Goal: Ask a question: Ask a question

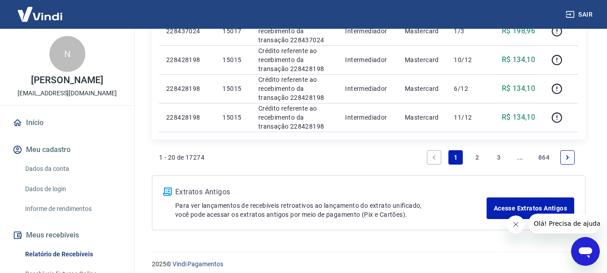
scroll to position [744, 0]
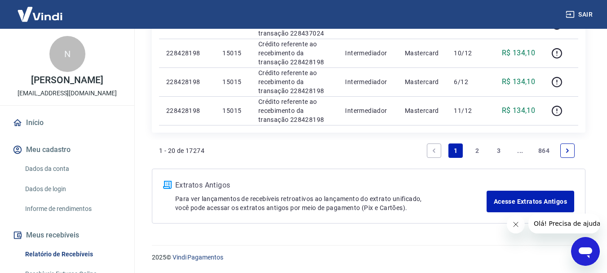
click at [477, 155] on link "2" at bounding box center [477, 150] width 14 height 14
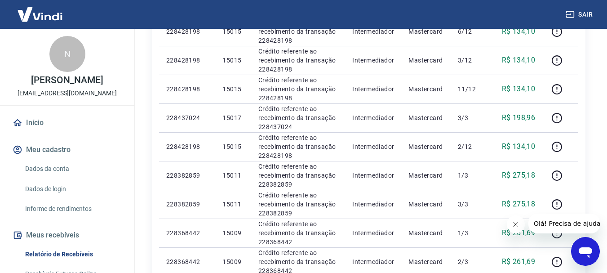
scroll to position [504, 0]
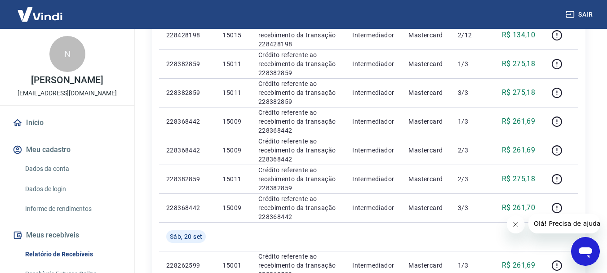
click at [589, 255] on icon "Abrir janela de mensagens" at bounding box center [585, 252] width 13 height 11
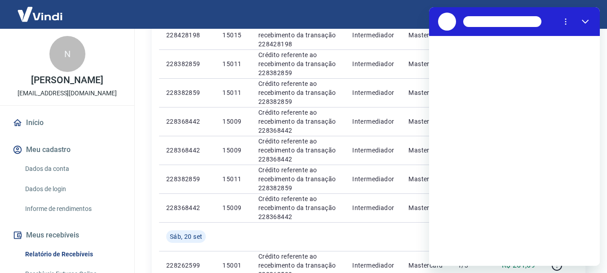
scroll to position [0, 0]
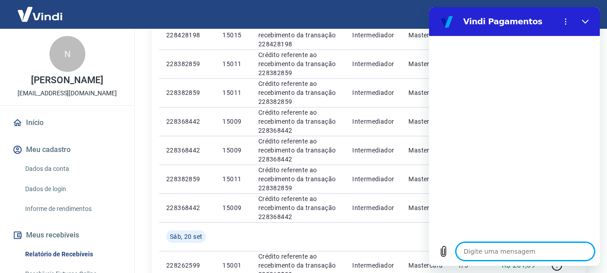
click at [505, 243] on textarea at bounding box center [525, 251] width 138 height 18
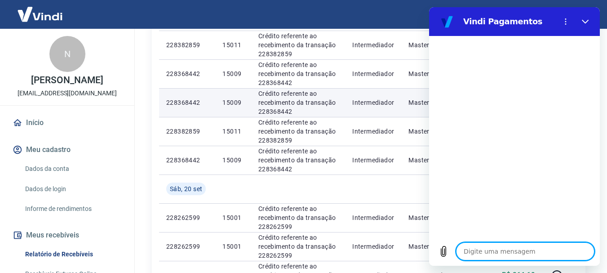
scroll to position [593, 0]
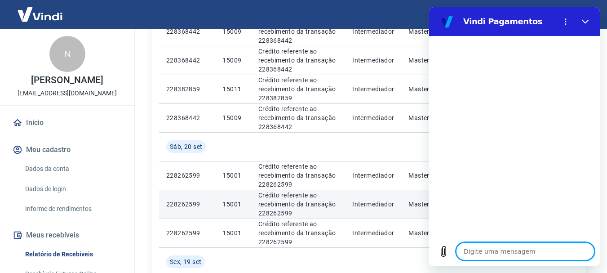
type textarea "P"
type textarea "x"
type textarea "Pa"
type textarea "x"
type textarea "Pag"
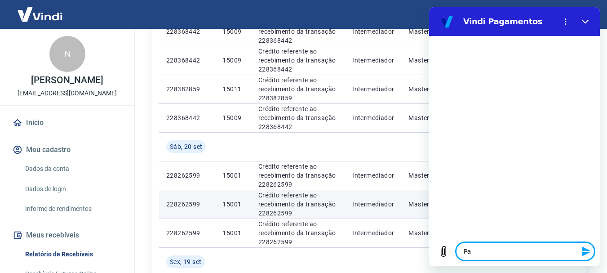
type textarea "x"
type textarea "Pagam"
type textarea "x"
type textarea "Pagame"
type textarea "x"
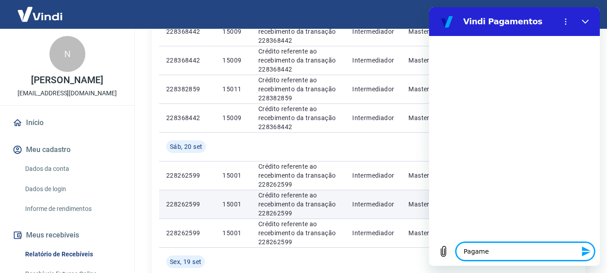
type textarea "Pagamen"
type textarea "x"
type textarea "Pagament"
type textarea "x"
type textarea "Pagamento"
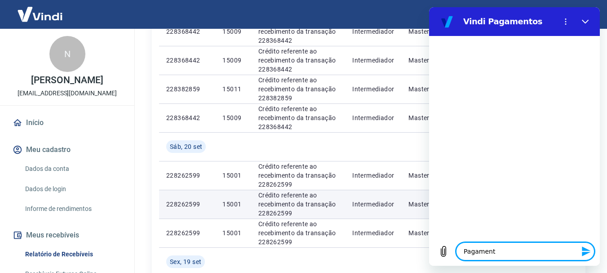
type textarea "x"
type textarea "Pagamento"
type textarea "x"
type textarea "Pagamento p"
type textarea "x"
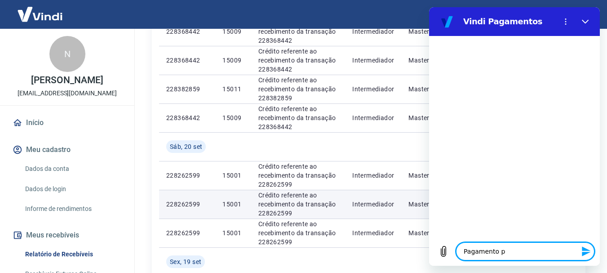
type textarea "Pagamento pi"
type textarea "x"
type textarea "Pagamento pix"
type textarea "x"
type textarea "Pagamento pix"
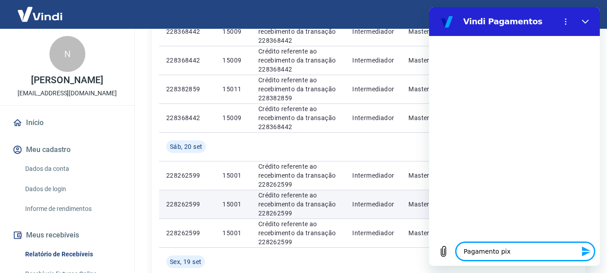
type textarea "x"
type textarea "Pagamento pix -"
type textarea "x"
type textarea "Pagamento pix -"
type textarea "x"
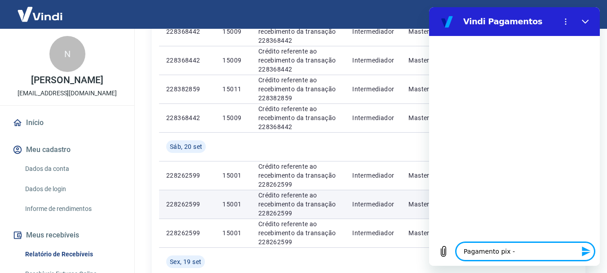
type textarea "Pagamento pix - c"
type textarea "x"
type textarea "Pagamento pix - co"
type textarea "x"
type textarea "Pagamento pix - com"
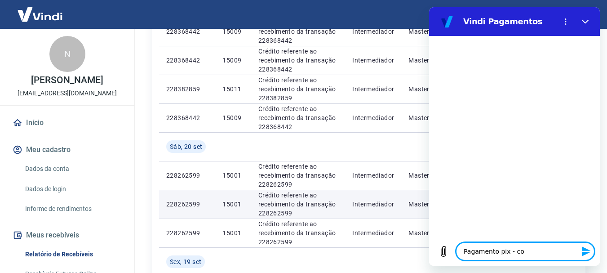
type textarea "x"
type textarea "Pagamento pix - comr"
type textarea "x"
type textarea "Pagamento pix - comrp"
type textarea "x"
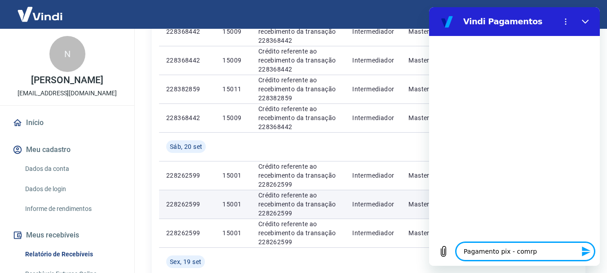
type textarea "Pagamento pix - comrpa"
type textarea "x"
type textarea "Pagamento pix - comrpa"
type textarea "x"
type textarea "Pagamento pix - comrpa f"
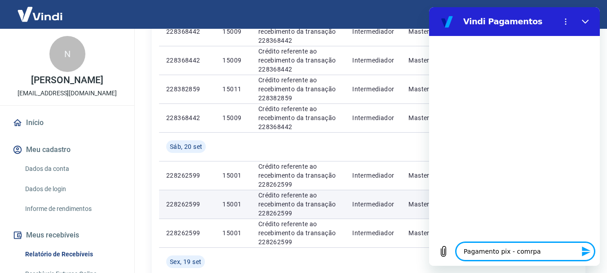
type textarea "x"
type textarea "Pagamento pix - comrpa fe"
type textarea "x"
type textarea "Pagamento pix - comrpa f"
type textarea "x"
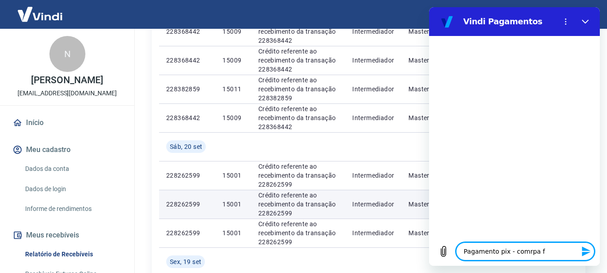
type textarea "Pagamento pix - comrpa"
type textarea "x"
type textarea "Pagamento pix - comrpa"
type textarea "x"
type textarea "Pagamento pix - comrp"
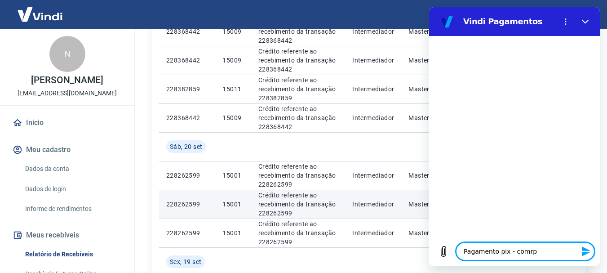
type textarea "x"
type textarea "Pagamento pix - comr"
type textarea "x"
type textarea "Pagamento pix - com"
type textarea "x"
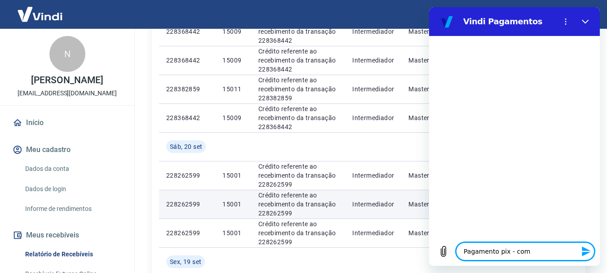
type textarea "Pagamento pix - comp"
type textarea "x"
type textarea "Pagamento pix - compr"
type textarea "x"
type textarea "Pagamento pix - compra"
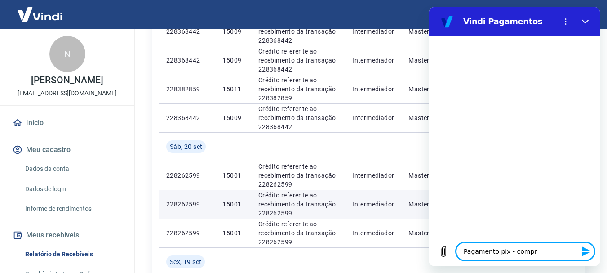
type textarea "x"
type textarea "Pagamento pix - compra"
type textarea "x"
type textarea "Pagamento pix - compra f"
type textarea "x"
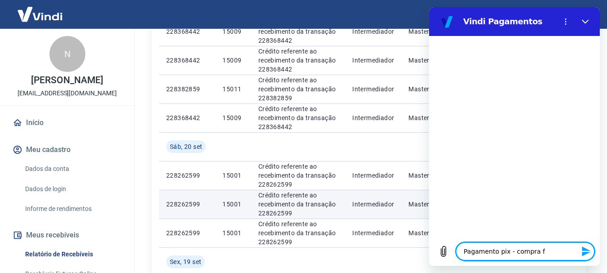
type textarea "Pagamento pix - compra fe"
type textarea "x"
type textarea "Pagamento pix - compra fei"
type textarea "x"
type textarea "Pagamento pix - compra feit"
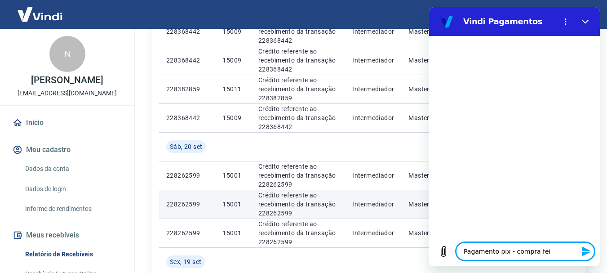
type textarea "x"
type textarea "Pagamento pix - compra feita"
type textarea "x"
type textarea "Pagamento pix - compra feita"
type textarea "x"
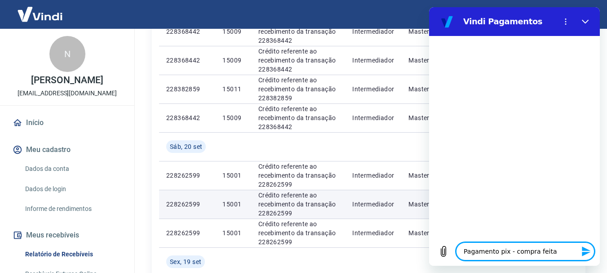
type textarea "Pagamento pix - compra feita n"
type textarea "x"
type textarea "Pagamento pix - compra feita na"
type textarea "x"
type textarea "Pagamento pix - compra feita na"
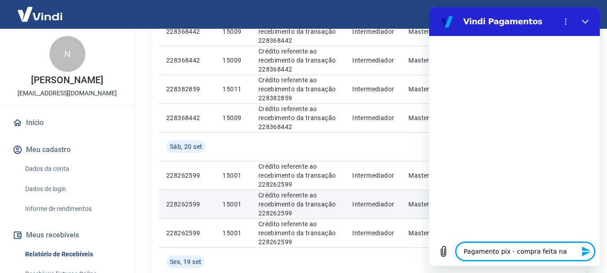
type textarea "x"
type textarea "Pagamento pix - compra feita na s"
type textarea "x"
type textarea "Pagamento pix - compra feita na se"
type textarea "x"
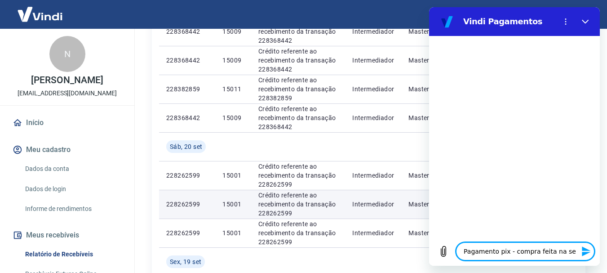
type textarea "Pagamento pix - compra feita na sex"
type textarea "x"
type textarea "Pagamento pix - compra feita na sext"
type textarea "x"
type textarea "Pagamento pix - compra feita na sexta"
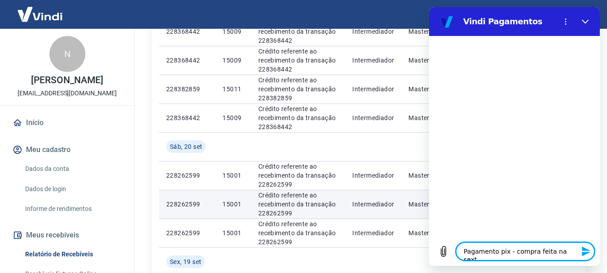
type textarea "x"
type textarea "Pagamento pix - compra feita na sexta"
type textarea "x"
type textarea "Pagamento pix - compra feita na sexta a"
type textarea "x"
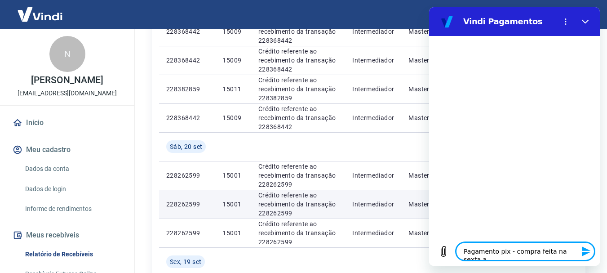
type textarea "Pagamento pix - compra feita na sexta ai"
type textarea "x"
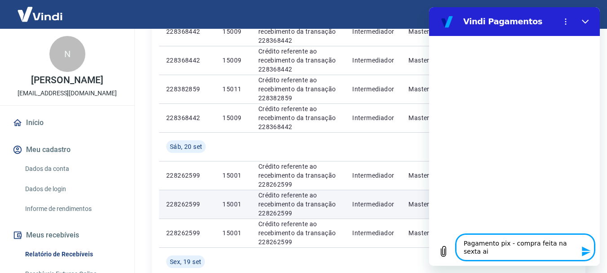
type textarea "Pagamento pix - compra feita na sexta ain"
type textarea "x"
type textarea "Pagamento pix - compra feita na sexta aind"
type textarea "x"
type textarea "Pagamento pix - compra feita na sexta ainda"
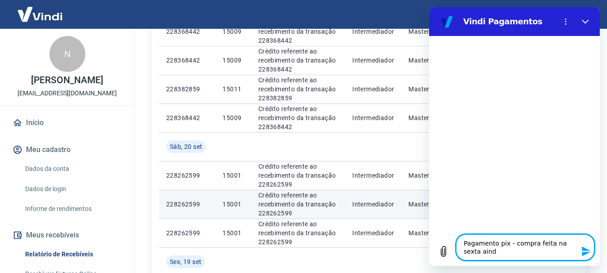
type textarea "x"
type textarea "Pagamento pix - compra feita na sexta ainda"
type textarea "x"
type textarea "Pagamento pix - compra feita na sexta ainda n"
type textarea "x"
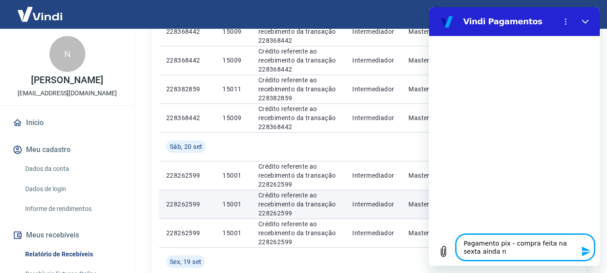
type textarea "Pagamento pix - compra feita na sexta ainda na"
type textarea "x"
type textarea "Pagamento pix - compra feita na sexta ainda nao"
type textarea "x"
type textarea "Pagamento pix - compra feita na sexta ainda nao"
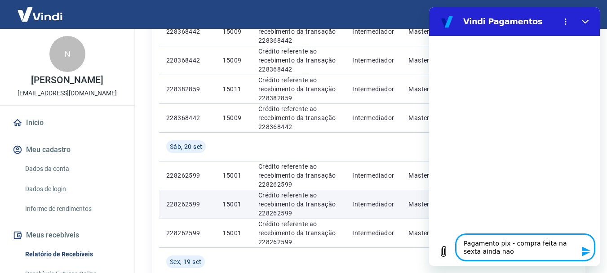
type textarea "x"
type textarea "Pagamento pix - compra feita na sexta ainda nao e"
type textarea "x"
type textarea "Pagamento pix - compra feita na sexta ainda nao en"
type textarea "x"
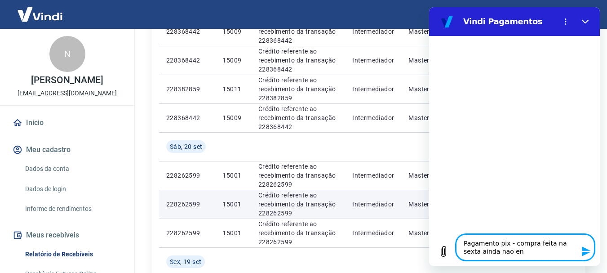
type textarea "Pagamento pix - compra feita na sexta ainda nao ent"
type textarea "x"
type textarea "Pagamento pix - compra feita na sexta ainda nao ento"
type textarea "x"
type textarea "Pagamento pix - compra feita na sexta ainda nao ent"
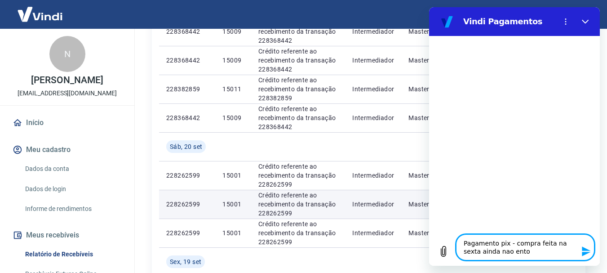
type textarea "x"
type textarea "Pagamento pix - compra feita na sexta ainda nao entr"
type textarea "x"
type textarea "Pagamento pix - compra feita na sexta ainda nao entro"
type textarea "x"
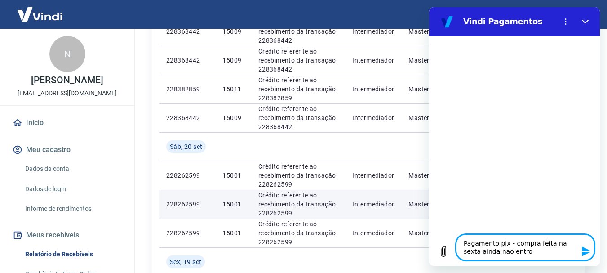
type textarea "Pagamento pix - compra feita na sexta ainda nao entrou"
type textarea "x"
type textarea "Pagamento pix - compra feita na sexta ainda nao entrou"
type textarea "x"
type textarea "Pagamento pix - compra feita na sexta ainda nao entrou n"
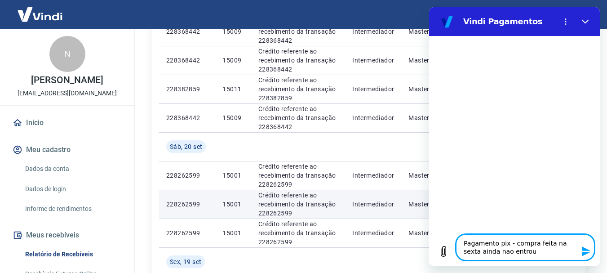
type textarea "x"
type textarea "Pagamento pix - compra feita na sexta ainda nao entrou no"
type textarea "x"
type textarea "Pagamento pix - compra feita na sexta ainda nao entrou no"
type textarea "x"
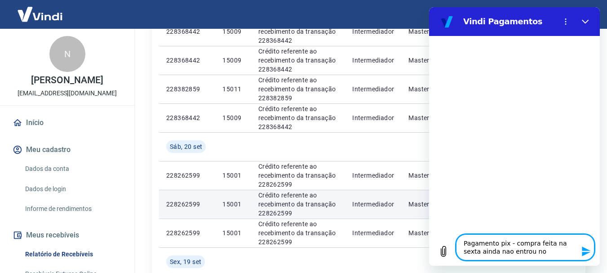
type textarea "Pagamento pix - compra feita na sexta ainda nao entrou no s"
type textarea "x"
type textarea "Pagamento pix - compra feita na sexta ainda nao entrou no sa"
type textarea "x"
type textarea "Pagamento pix - compra feita na sexta ainda nao entrou no sal"
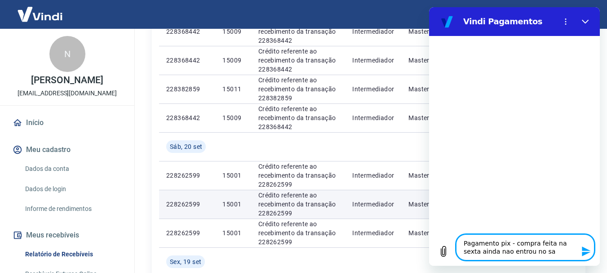
type textarea "x"
type textarea "Pagamento pix - compra feita na sexta ainda nao entrou no sald"
type textarea "x"
type textarea "Pagamento pix - compra feita na sexta ainda nao entrou no saldo"
type textarea "x"
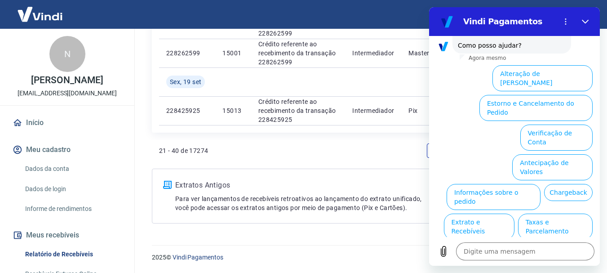
scroll to position [158, 0]
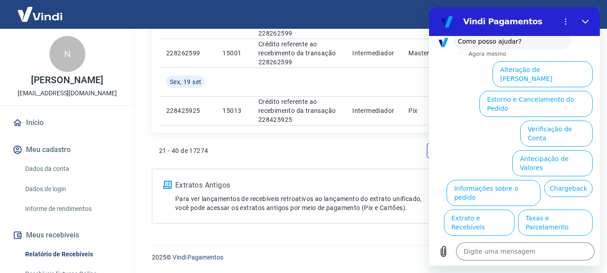
click at [514, 209] on button "Extrato e Recebíveis" at bounding box center [479, 222] width 71 height 26
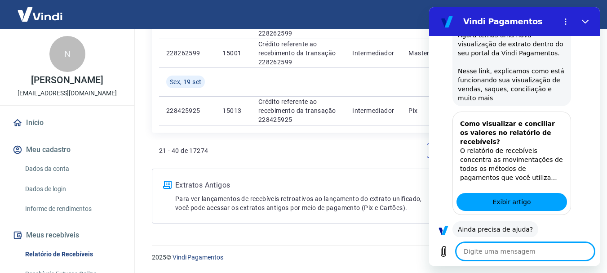
scroll to position [238, 0]
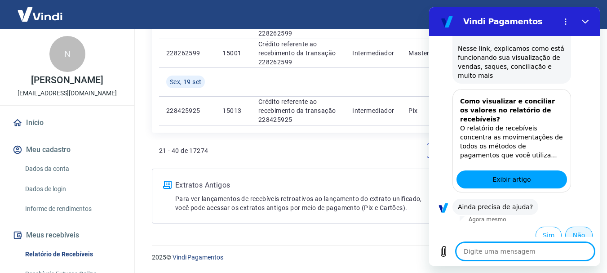
click at [575, 226] on button "Não" at bounding box center [578, 234] width 27 height 17
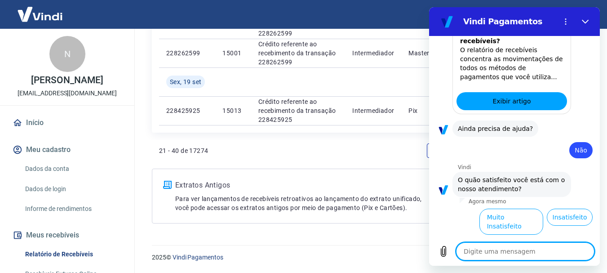
scroll to position [319, 0]
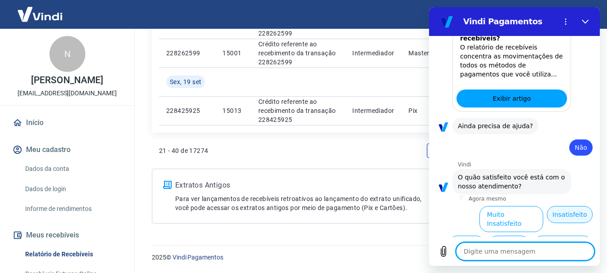
click at [578, 208] on button "Insatisfeito" at bounding box center [570, 214] width 46 height 17
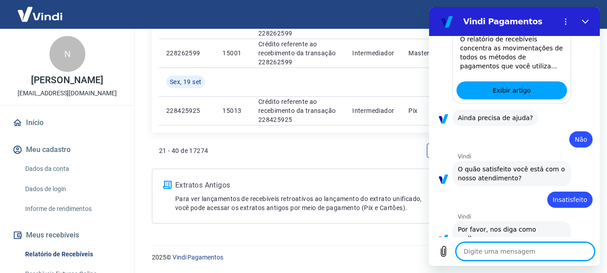
scroll to position [329, 0]
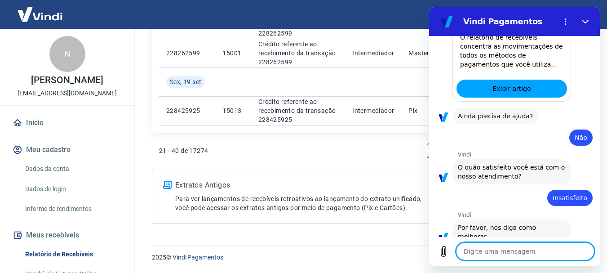
click at [500, 252] on textarea at bounding box center [525, 251] width 138 height 18
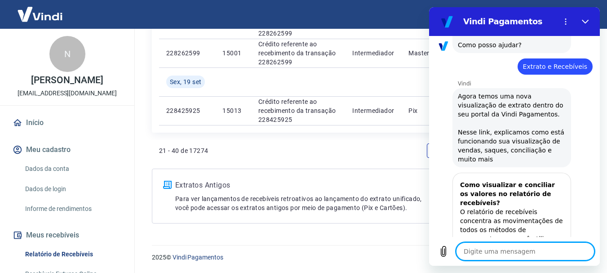
scroll to position [149, 0]
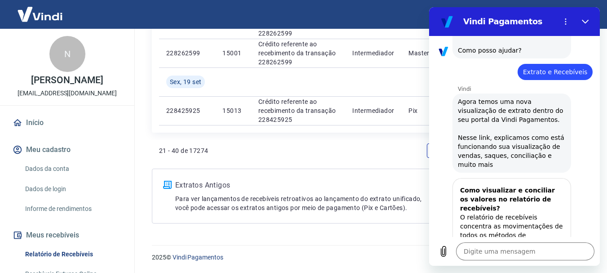
click at [361, 159] on div "21 - 40 de 17274 1 2 3 ... 864" at bounding box center [368, 151] width 419 height 22
click at [585, 23] on icon "Fechar" at bounding box center [585, 22] width 7 height 4
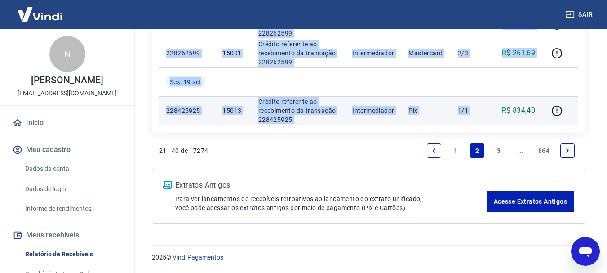
drag, startPoint x: 504, startPoint y: 112, endPoint x: 546, endPoint y: 113, distance: 42.7
click at [546, 113] on tr "228425925 15013 Crédito referente ao recebimento da transação 228425925 Interme…" at bounding box center [368, 110] width 419 height 29
copy table "LO Ipsumd Sitametco Adipis Elitseddo Eiusmodt Incid Utl. Etdolor Mag, 53 ali 57…"
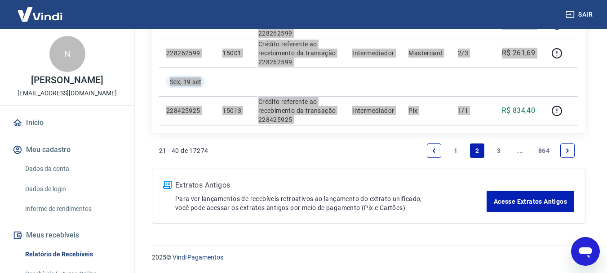
click at [582, 248] on icon "Abrir janela de mensagens" at bounding box center [585, 252] width 13 height 11
type textarea "x"
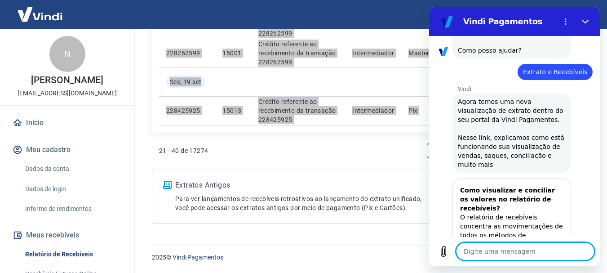
type textarea "f"
type textarea "x"
type textarea "fl"
type textarea "x"
type textarea "fla"
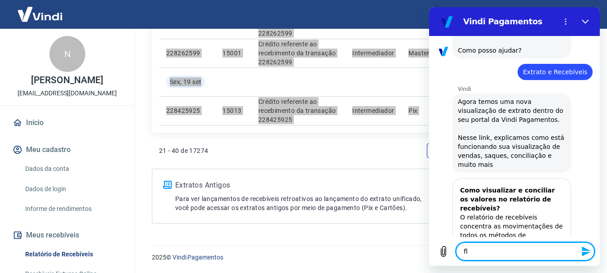
type textarea "x"
type textarea "flar"
type textarea "x"
type textarea "flara"
type textarea "x"
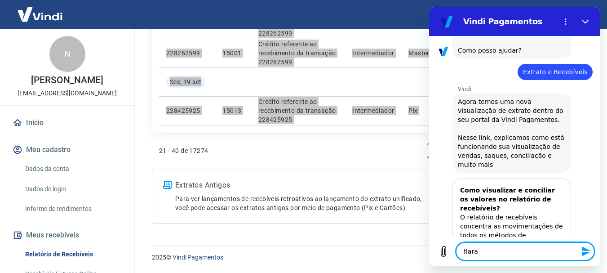
type textarea "flar"
type textarea "x"
type textarea "fla"
type textarea "x"
type textarea "fl"
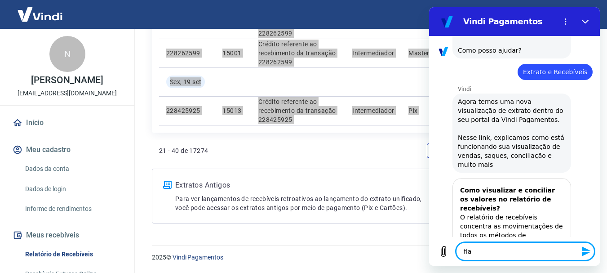
type textarea "x"
type textarea "f"
type textarea "x"
type textarea "fa"
type textarea "x"
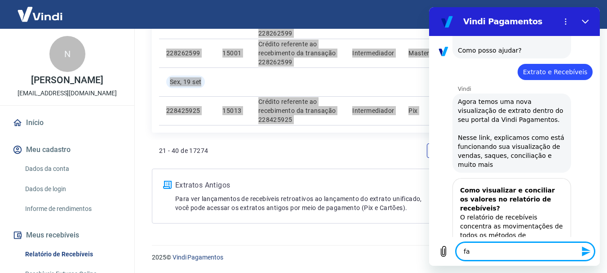
type textarea "fal"
type textarea "x"
type textarea "fala"
type textarea "x"
type textarea "falar"
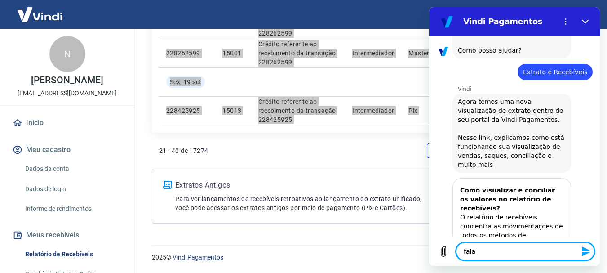
type textarea "x"
type textarea "falara"
type textarea "x"
type textarea "falara"
type textarea "x"
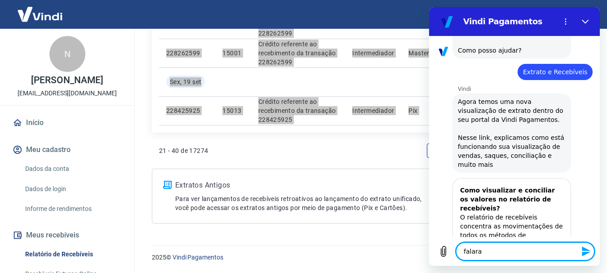
type textarea "falara c"
type textarea "x"
type textarea "falara co"
type textarea "x"
type textarea "falara c"
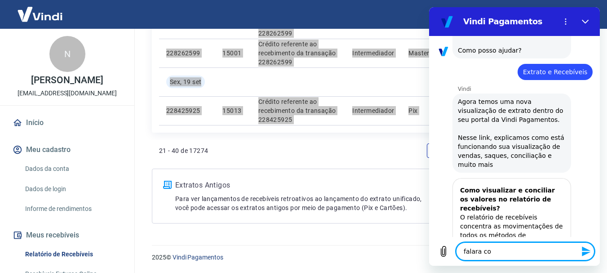
type textarea "x"
type textarea "falara"
type textarea "x"
type textarea "falara"
type textarea "x"
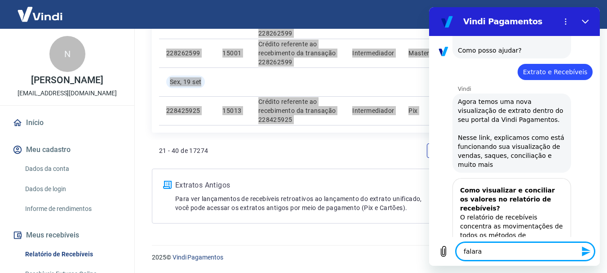
type textarea "falar"
type textarea "x"
type textarea "falar"
type textarea "x"
type textarea "falar c"
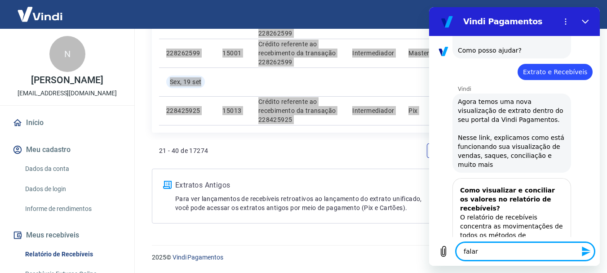
type textarea "x"
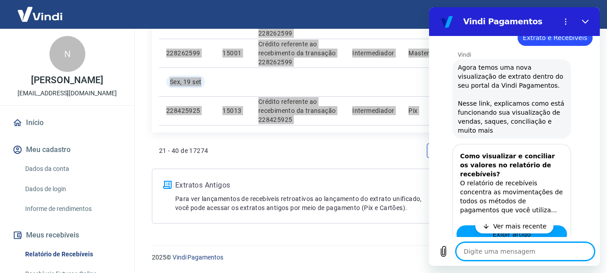
scroll to position [389, 0]
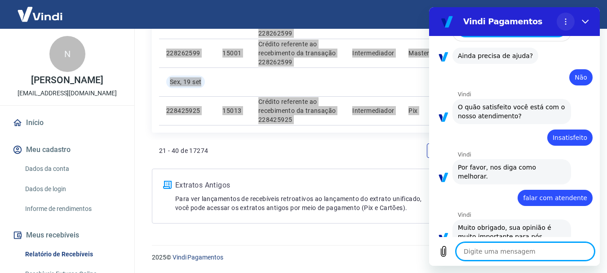
click at [573, 23] on button "Menu de opções" at bounding box center [566, 22] width 18 height 18
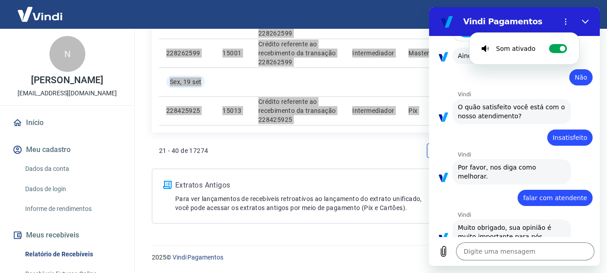
click at [595, 19] on section "Vindi Pagamentos Som ativado Alternar notificações sonoras" at bounding box center [514, 21] width 171 height 29
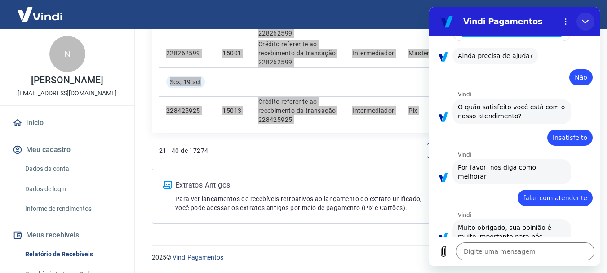
click at [589, 19] on button "Fechar" at bounding box center [585, 22] width 18 height 18
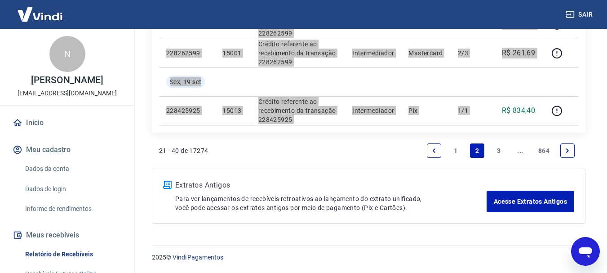
click at [578, 249] on icon "Abrir janela de mensagens" at bounding box center [585, 251] width 16 height 16
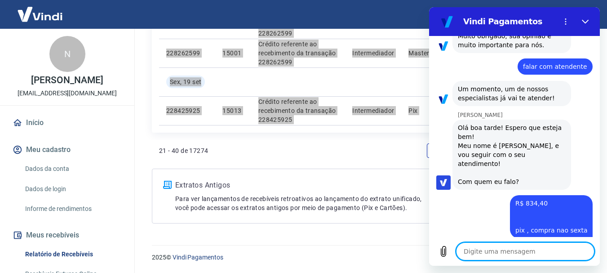
scroll to position [582, 0]
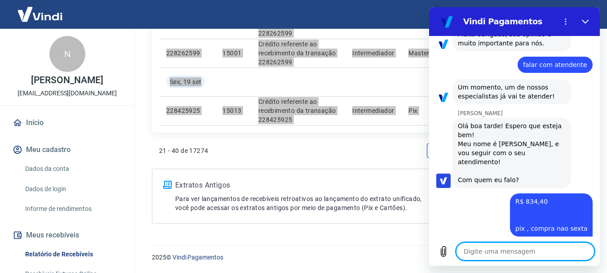
click at [494, 259] on textarea at bounding box center [525, 251] width 138 height 18
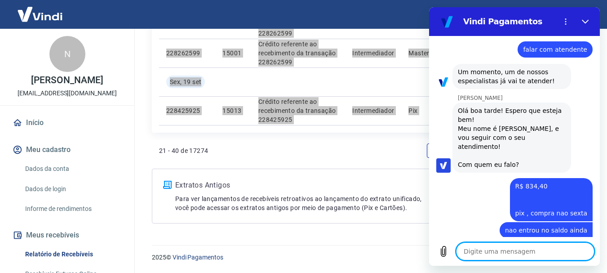
scroll to position [599, 0]
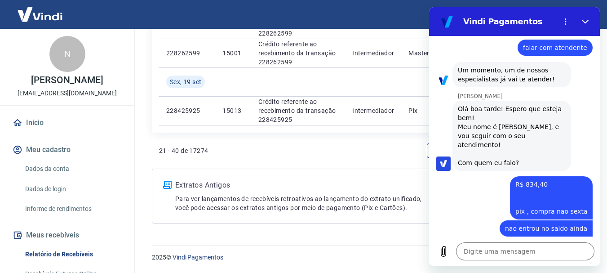
click at [376, 166] on div "21 - 40 de 17274 1 2 3 ... 864" at bounding box center [369, 154] width 434 height 29
click at [588, 19] on icon "Fechar" at bounding box center [585, 21] width 7 height 7
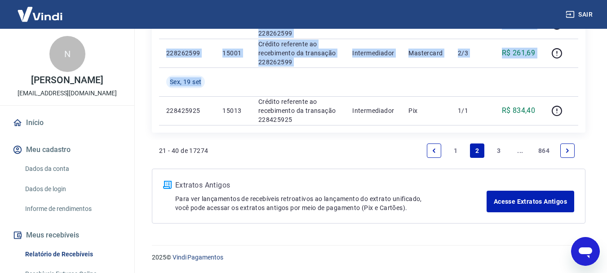
drag, startPoint x: 169, startPoint y: 109, endPoint x: 381, endPoint y: 128, distance: 212.9
copy table "LO Ipsumd Sitametco Adipis Elitseddo Eiusmodt Incid Utl. Etdolor Mag, 53 ali 57…"
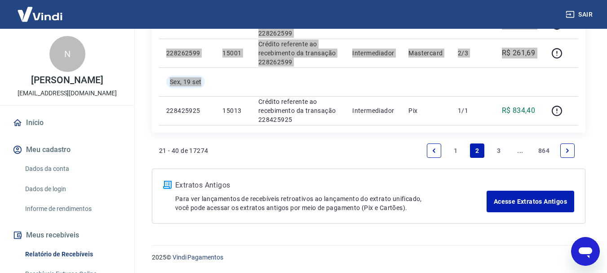
click at [585, 251] on icon "Abrir janela de mensagens" at bounding box center [585, 252] width 13 height 11
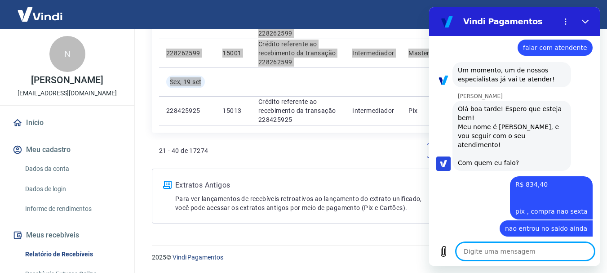
paste textarea "228425925 15013 Crédito referente ao recebimento da transação 228425925 Interme…"
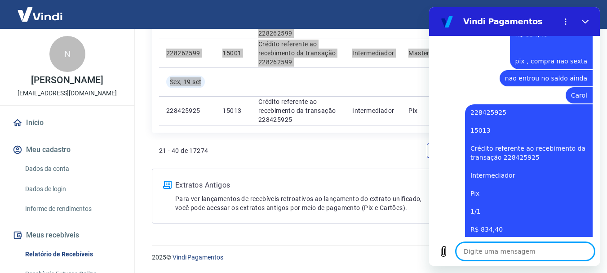
scroll to position [751, 0]
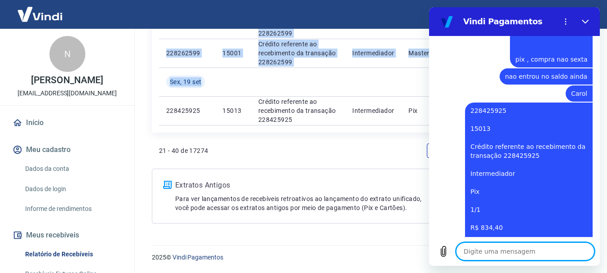
click at [358, 147] on div "21 - 40 de 17274 1 2 3 ... 864" at bounding box center [368, 151] width 419 height 22
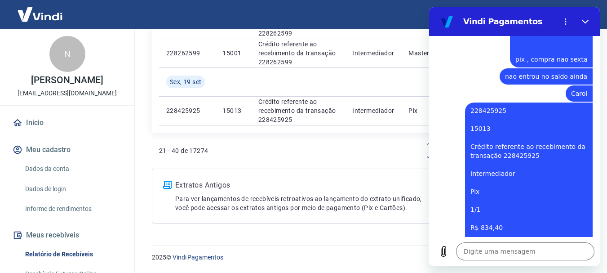
click at [372, 143] on div "21 - 40 de 17274 1 2 3 ... 864" at bounding box center [368, 151] width 419 height 22
click at [340, 181] on p "Extratos Antigos" at bounding box center [330, 185] width 311 height 11
click at [589, 22] on button "Fechar" at bounding box center [585, 22] width 18 height 18
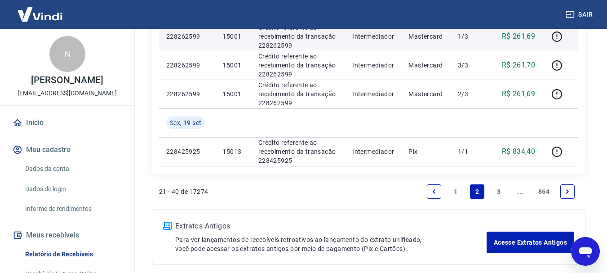
scroll to position [773, 0]
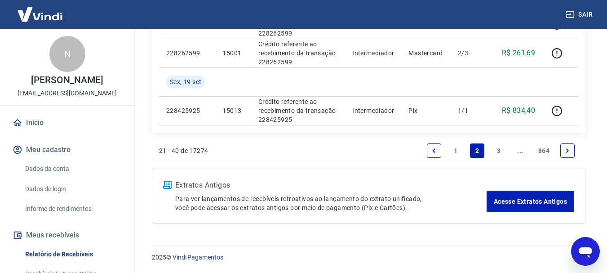
click at [459, 151] on link "1" at bounding box center [455, 150] width 14 height 14
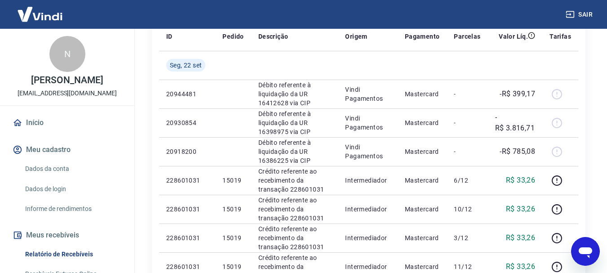
scroll to position [205, 0]
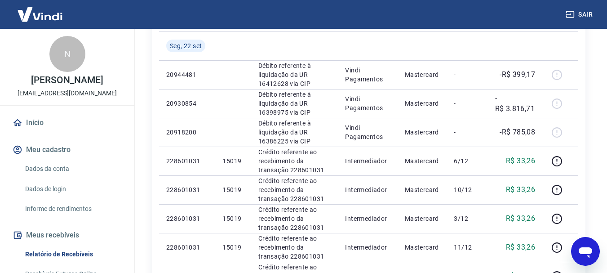
click at [591, 247] on icon "Abrir janela de mensagens" at bounding box center [585, 251] width 16 height 16
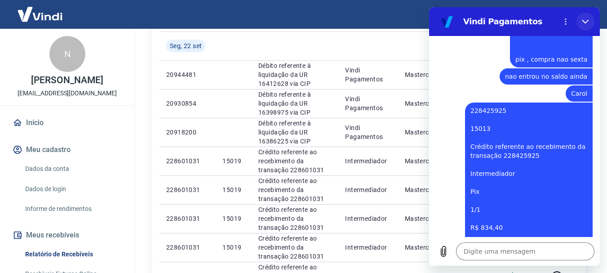
drag, startPoint x: 590, startPoint y: 20, endPoint x: 992, endPoint y: 53, distance: 402.9
click at [590, 20] on button "Fechar" at bounding box center [585, 22] width 18 height 18
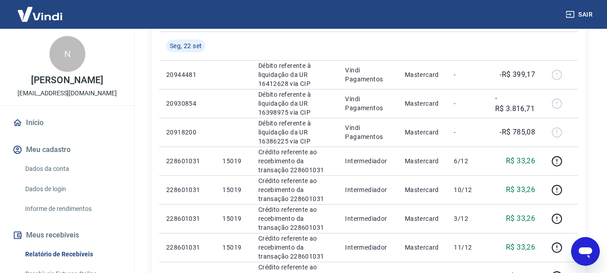
click at [586, 245] on icon "Abrir janela de mensagens" at bounding box center [585, 251] width 16 height 16
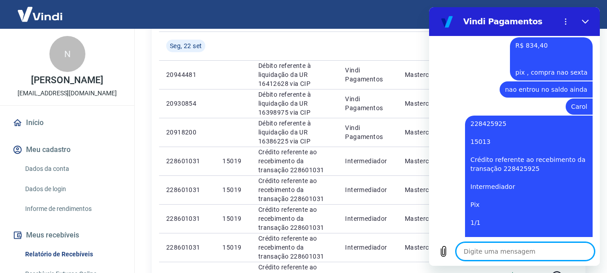
scroll to position [751, 0]
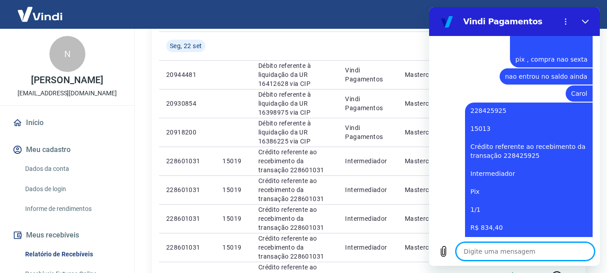
click at [500, 251] on textarea at bounding box center [525, 251] width 138 height 18
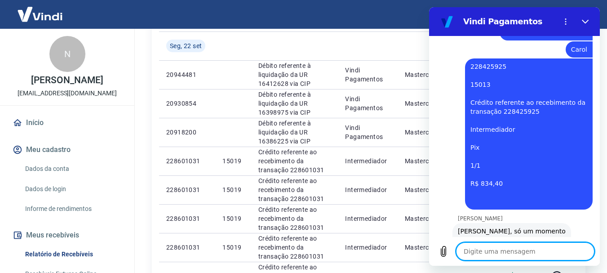
scroll to position [794, 0]
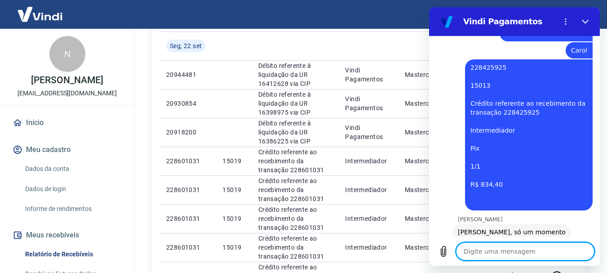
click at [500, 251] on textarea at bounding box center [525, 251] width 138 height 18
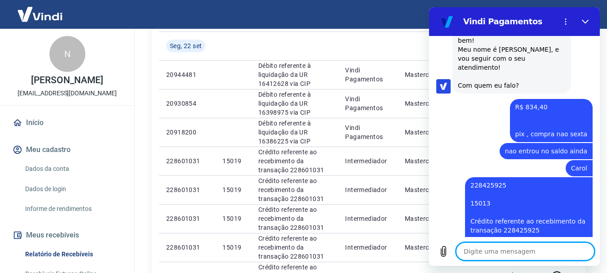
scroll to position [811, 0]
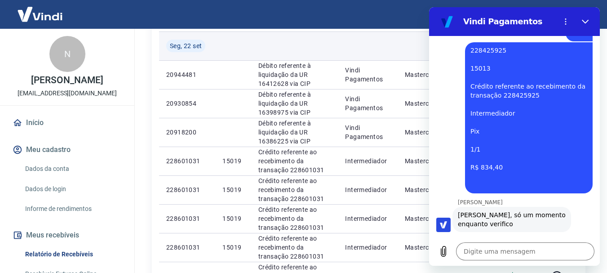
click at [359, 44] on td at bounding box center [367, 45] width 59 height 29
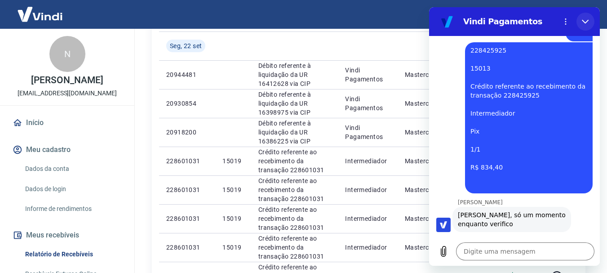
click at [589, 18] on button "Fechar" at bounding box center [585, 22] width 18 height 18
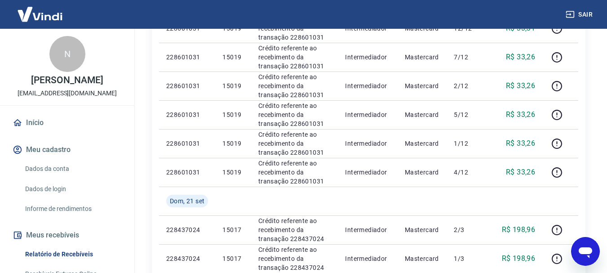
scroll to position [655, 0]
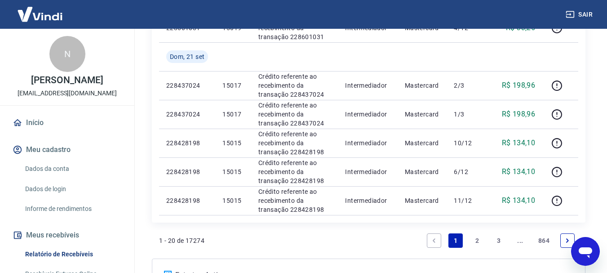
click at [474, 242] on link "2" at bounding box center [477, 240] width 14 height 14
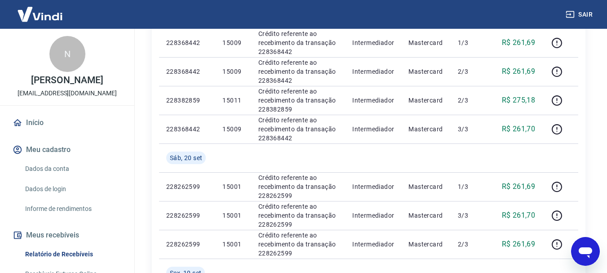
scroll to position [762, 0]
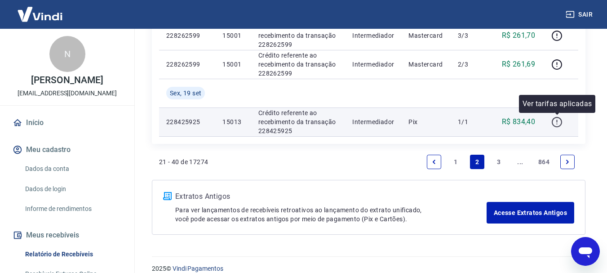
click at [556, 121] on icon "button" at bounding box center [556, 121] width 11 height 11
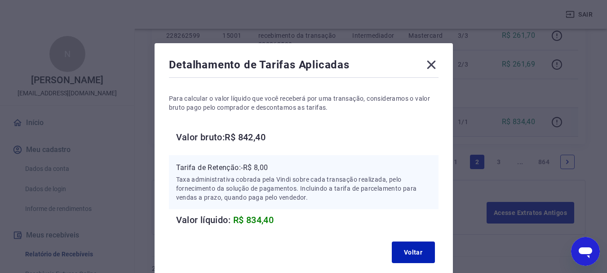
click at [434, 63] on icon at bounding box center [431, 65] width 14 height 14
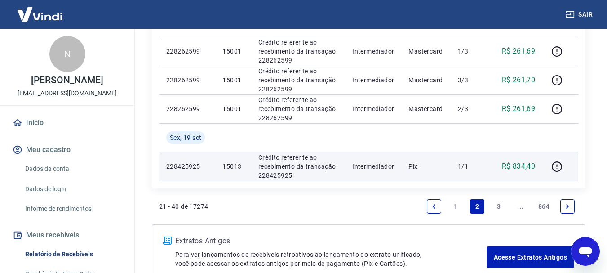
scroll to position [717, 0]
click at [595, 245] on div "Abrir janela de mensagens" at bounding box center [585, 251] width 27 height 27
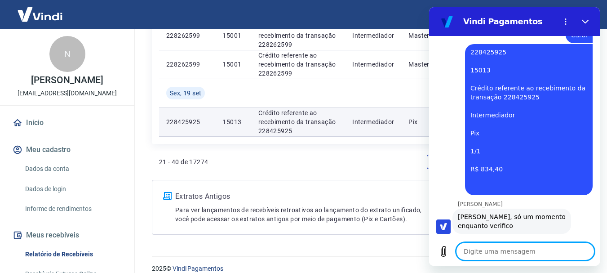
scroll to position [811, 0]
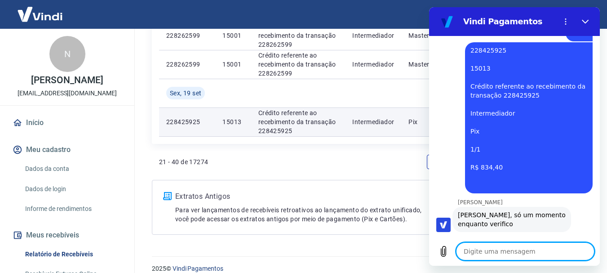
click at [335, 163] on div "21 - 40 de 17274 1 2 3 ... 864" at bounding box center [368, 162] width 419 height 22
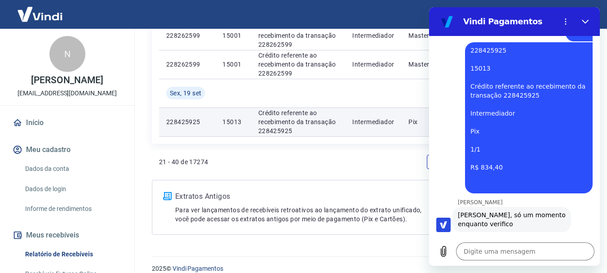
click at [335, 163] on div "21 - 40 de 17274 1 2 3 ... 864" at bounding box center [368, 162] width 419 height 22
click at [591, 22] on button "Fechar" at bounding box center [585, 22] width 18 height 18
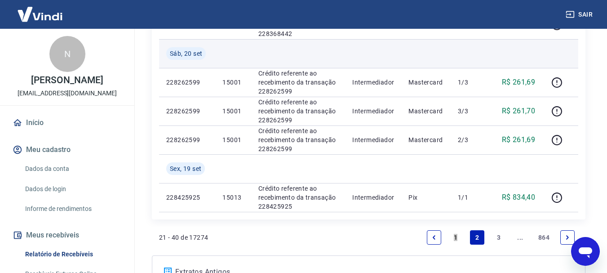
scroll to position [773, 0]
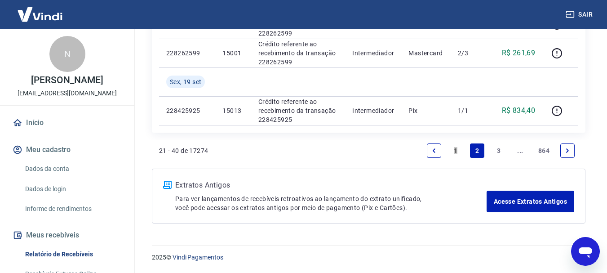
click at [451, 145] on link "1" at bounding box center [455, 150] width 14 height 14
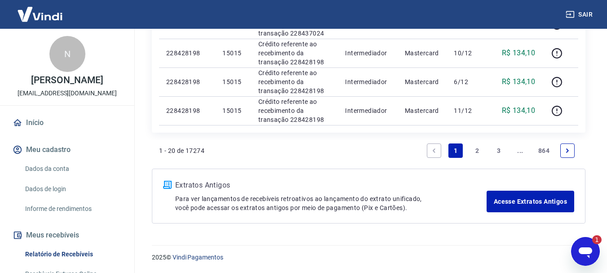
click at [590, 251] on icon "Abrir janela de mensagens, 1 mensagem não lida" at bounding box center [585, 252] width 13 height 11
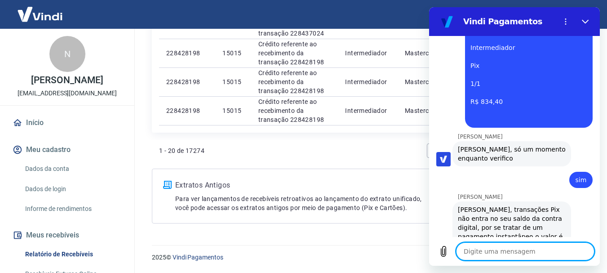
scroll to position [904, 0]
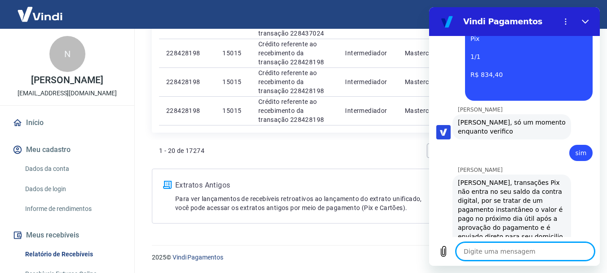
click at [518, 248] on textarea at bounding box center [525, 251] width 138 height 18
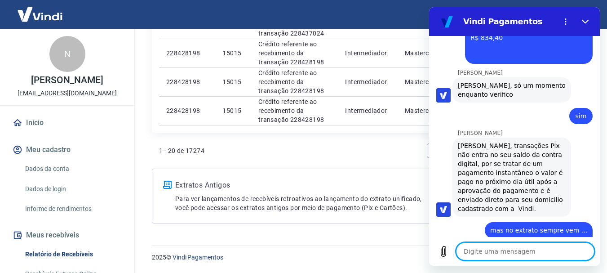
scroll to position [942, 0]
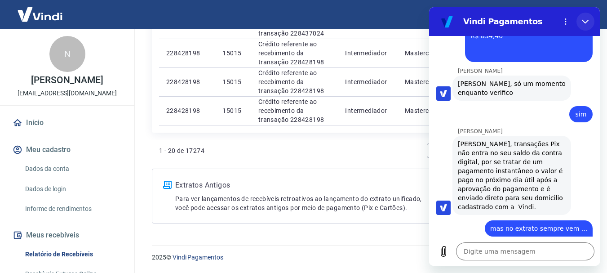
click at [584, 14] on button "Fechar" at bounding box center [585, 22] width 18 height 18
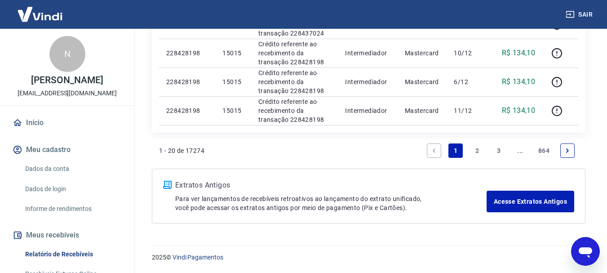
click at [477, 148] on link "2" at bounding box center [477, 150] width 14 height 14
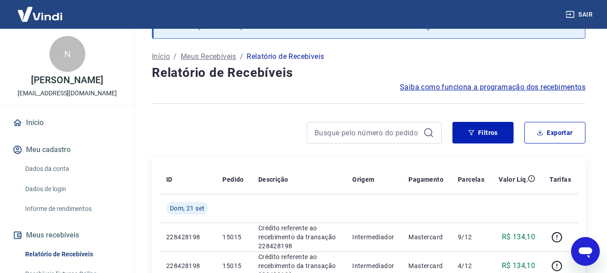
scroll to position [773, 0]
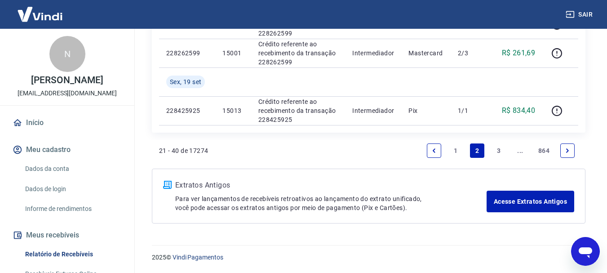
click at [493, 146] on link "3" at bounding box center [498, 150] width 14 height 14
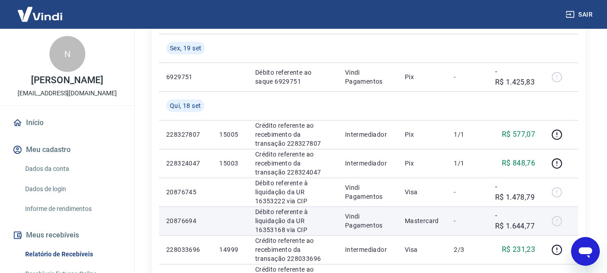
scroll to position [160, 0]
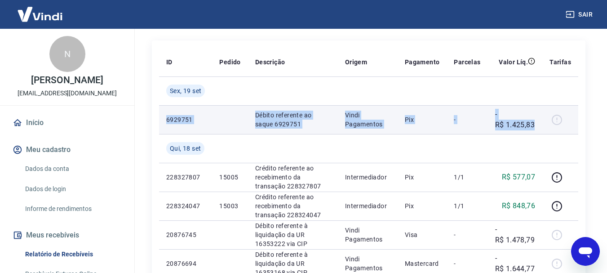
drag, startPoint x: 167, startPoint y: 118, endPoint x: 535, endPoint y: 128, distance: 368.0
click at [535, 128] on tr "6929751 Débito referente ao saque 6929751 Vindi Pagamentos Pix - -R$ 1.425,83" at bounding box center [368, 119] width 419 height 29
copy tr "6929751 Débito referente ao saque 6929751 Vindi Pagamentos Pix - -R$ 1.425,83"
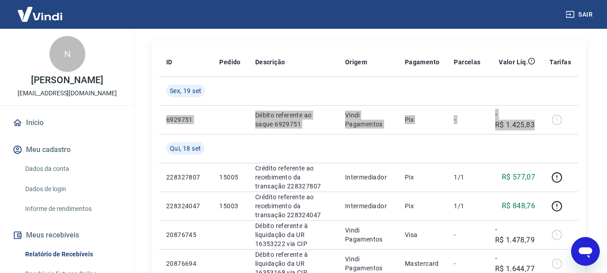
click at [592, 246] on icon "Abrir janela de mensagens" at bounding box center [585, 251] width 16 height 16
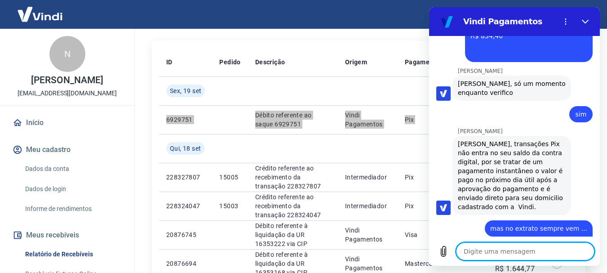
paste textarea "6929751 Débito referente ao saque 6929751 Vindi Pagamentos Pix - -R$ 1.425,83"
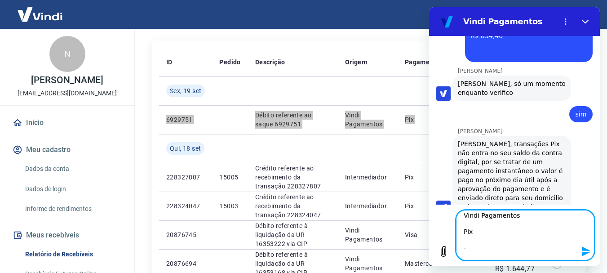
click at [579, 256] on button "Enviar mensagem" at bounding box center [585, 251] width 18 height 18
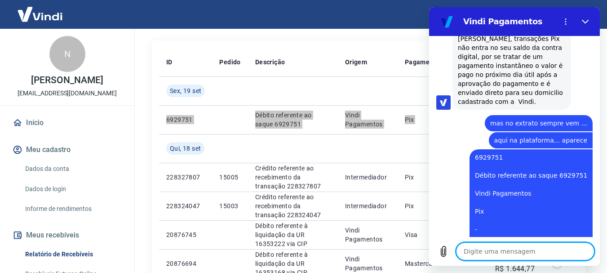
scroll to position [1049, 0]
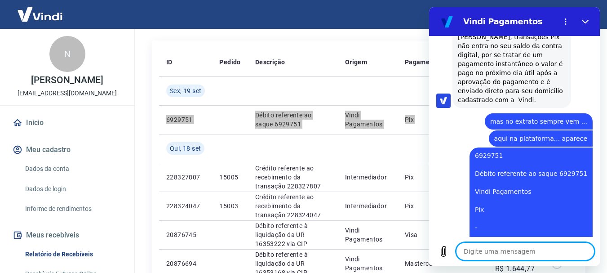
click at [540, 260] on textarea at bounding box center [525, 251] width 138 height 18
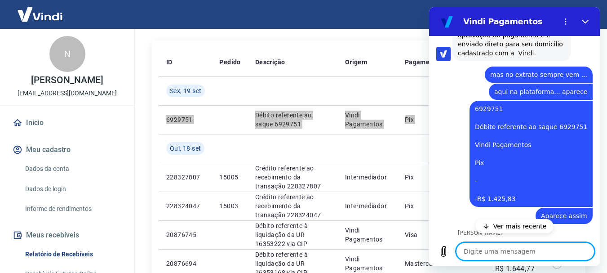
scroll to position [1130, 0]
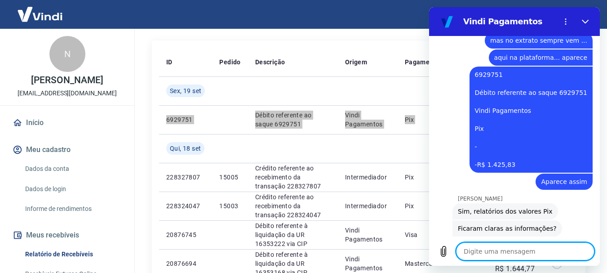
click at [516, 254] on textarea at bounding box center [525, 251] width 138 height 18
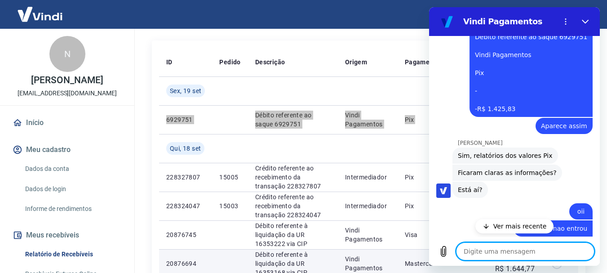
scroll to position [1216, 0]
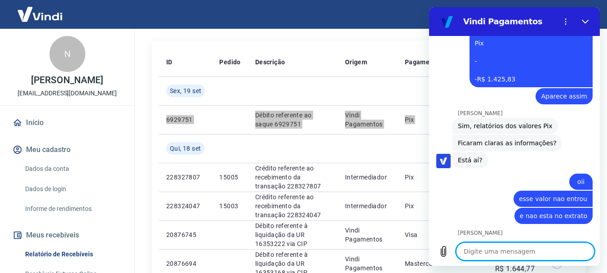
click at [548, 252] on textarea at bounding box center [525, 251] width 138 height 18
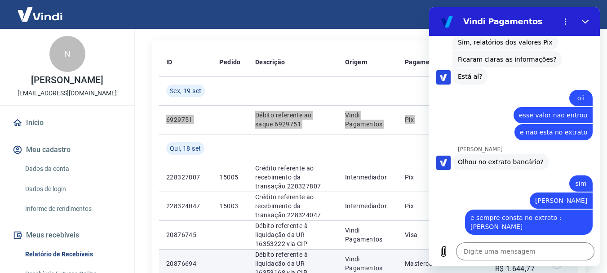
scroll to position [1301, 0]
